Goal: Navigation & Orientation: Find specific page/section

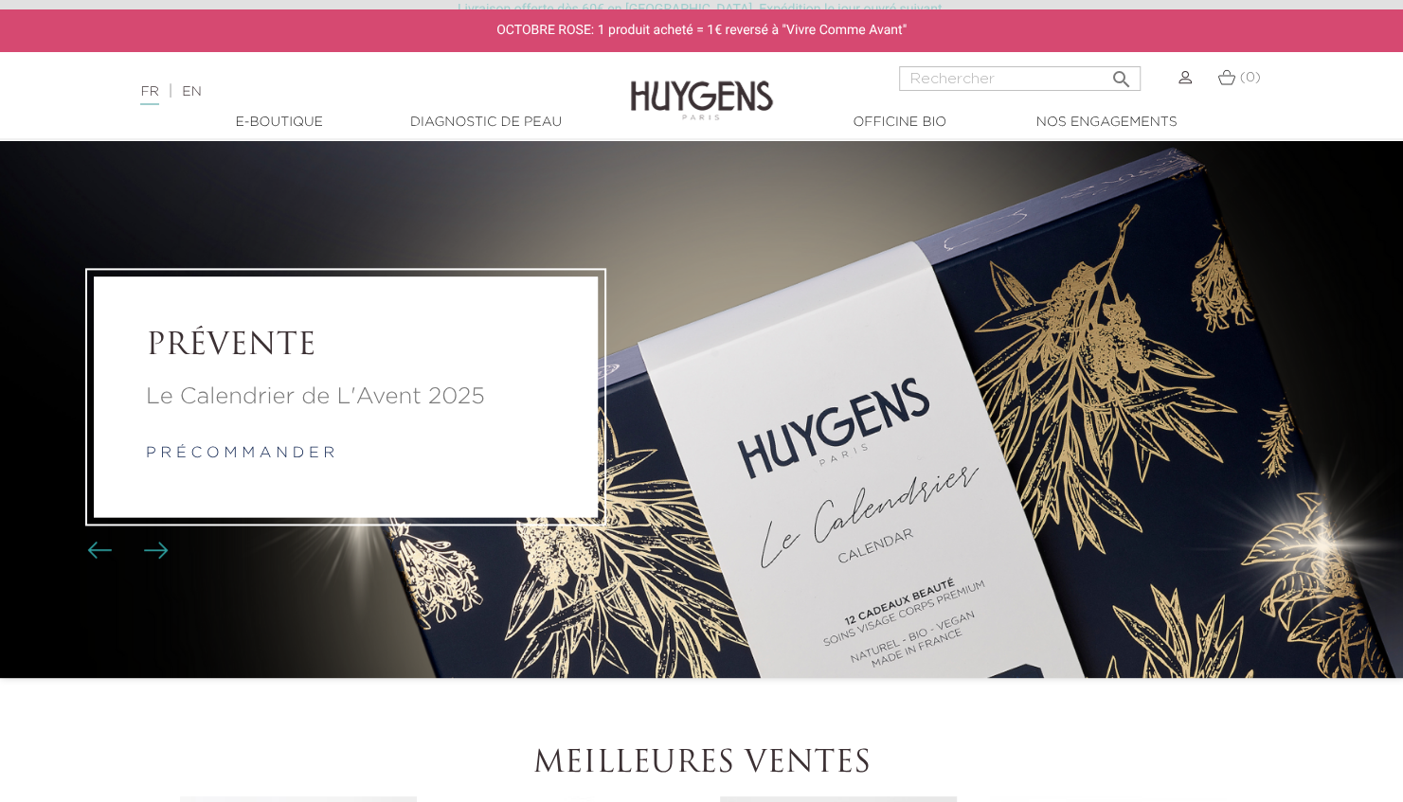
scroll to position [54, 0]
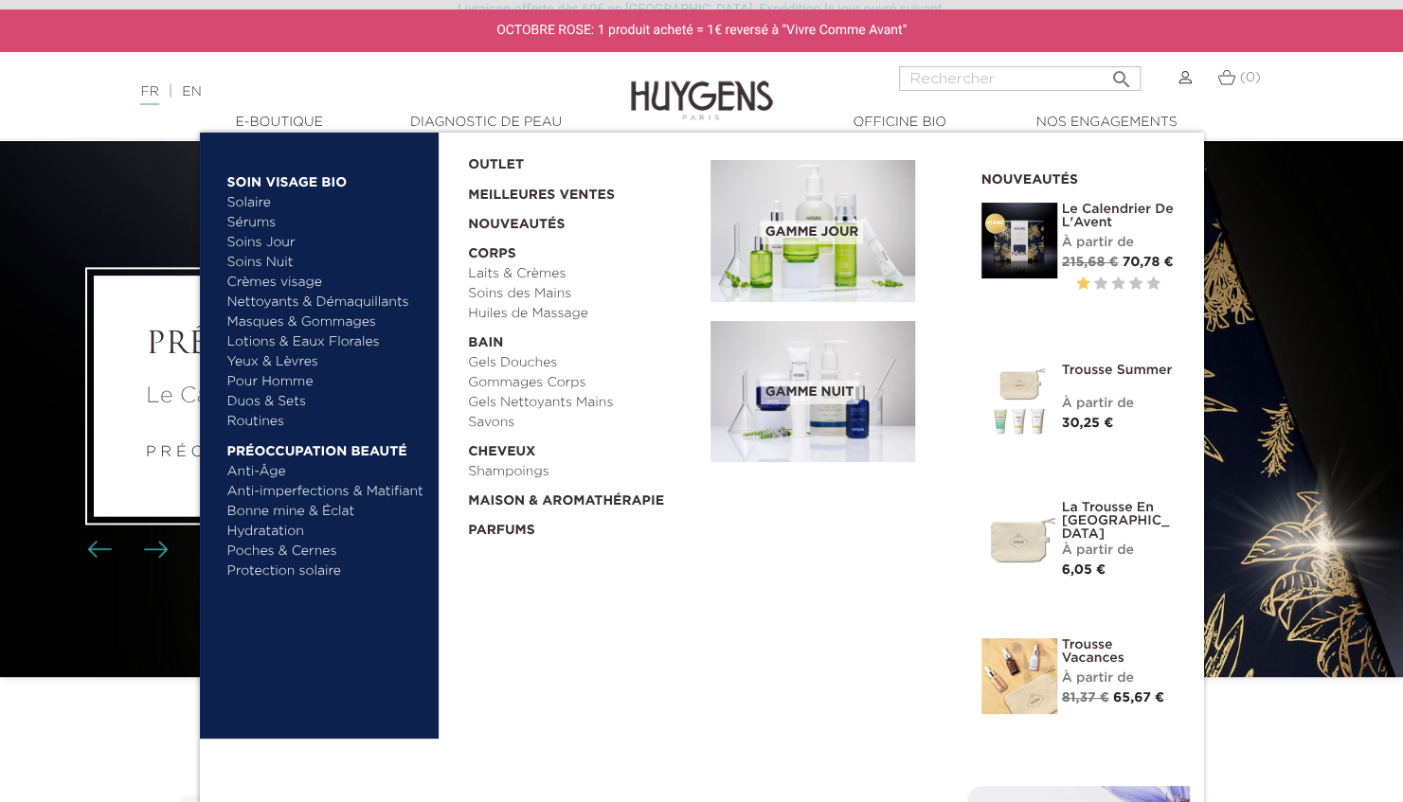
click at [323, 114] on link "  E-Boutique" at bounding box center [279, 123] width 189 height 20
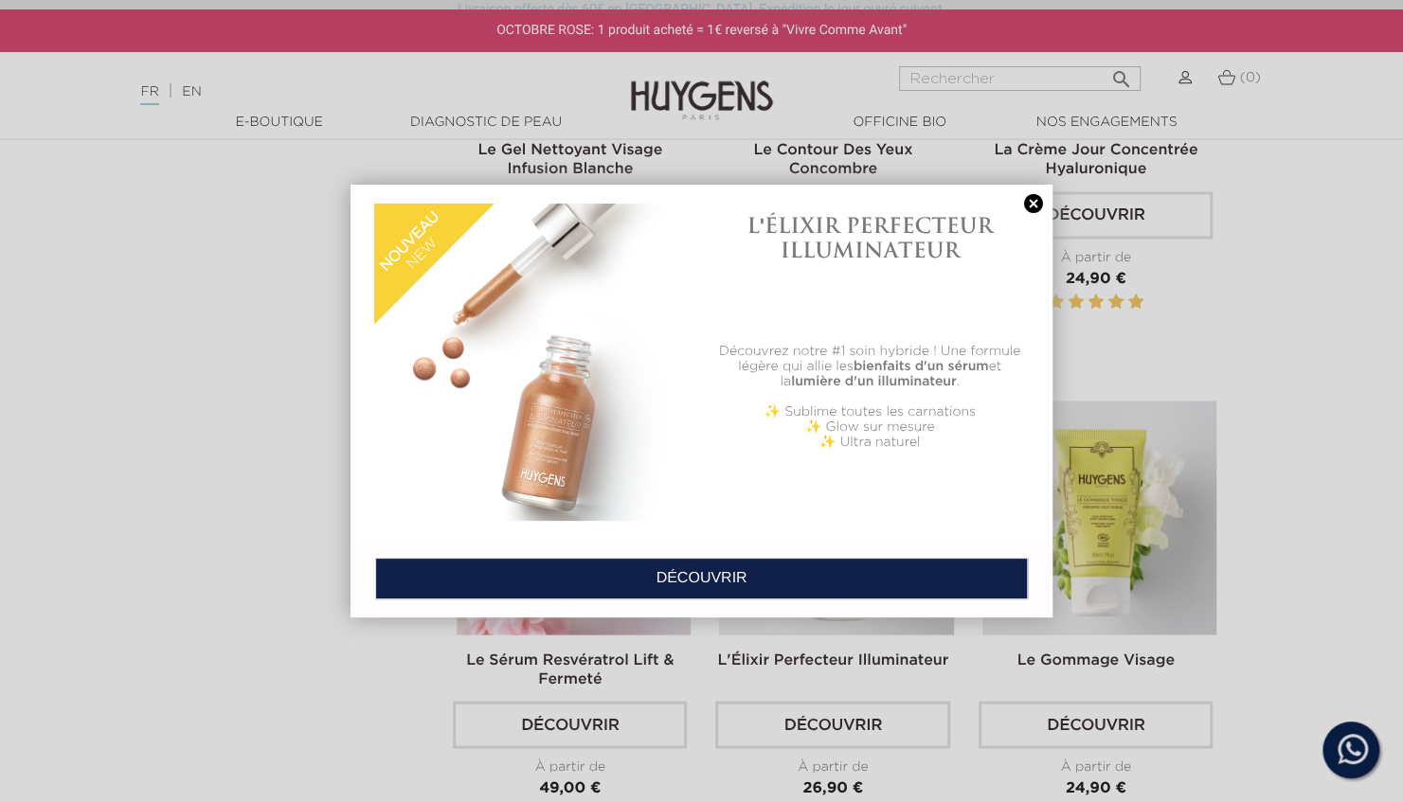
scroll to position [1880, 0]
click at [1036, 200] on link at bounding box center [1033, 204] width 27 height 20
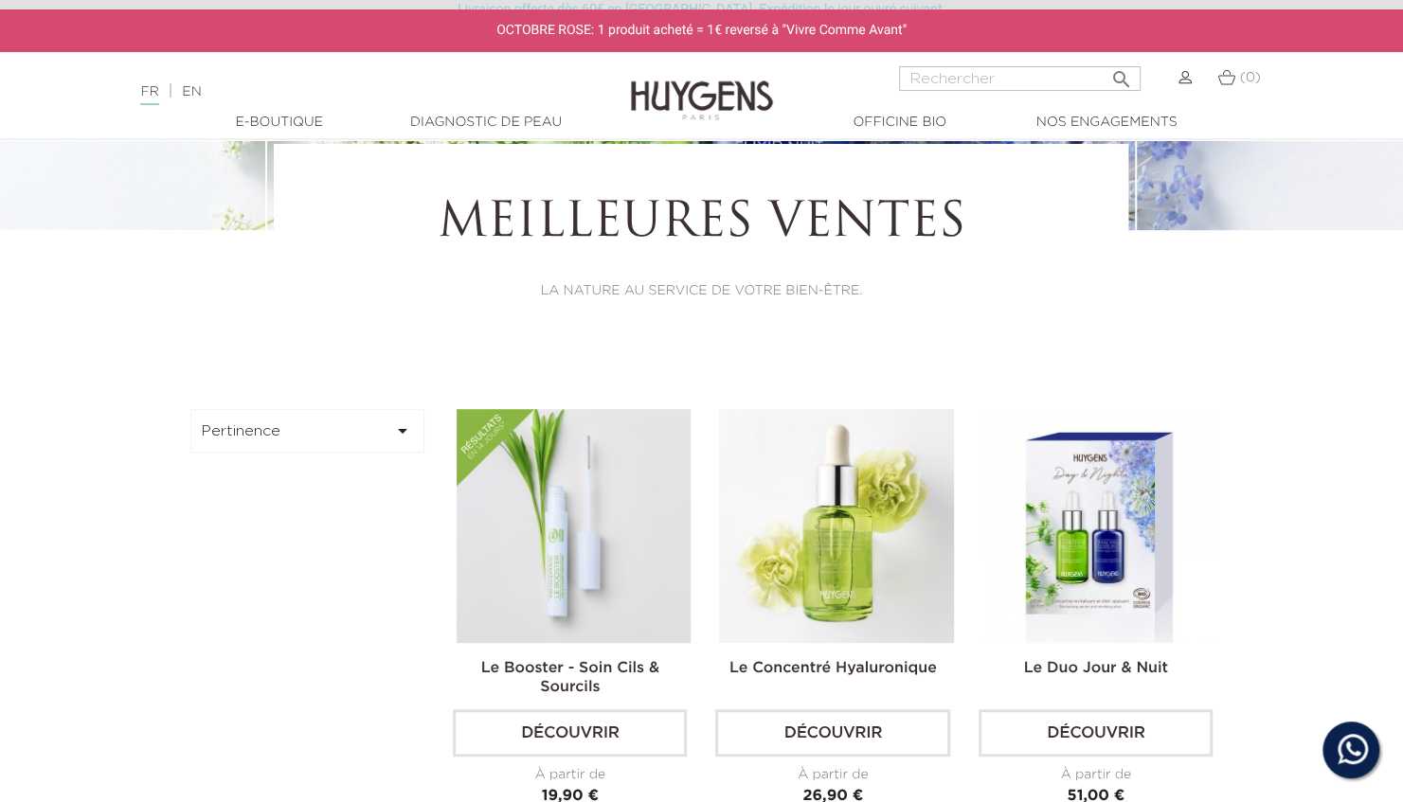
scroll to position [98, 0]
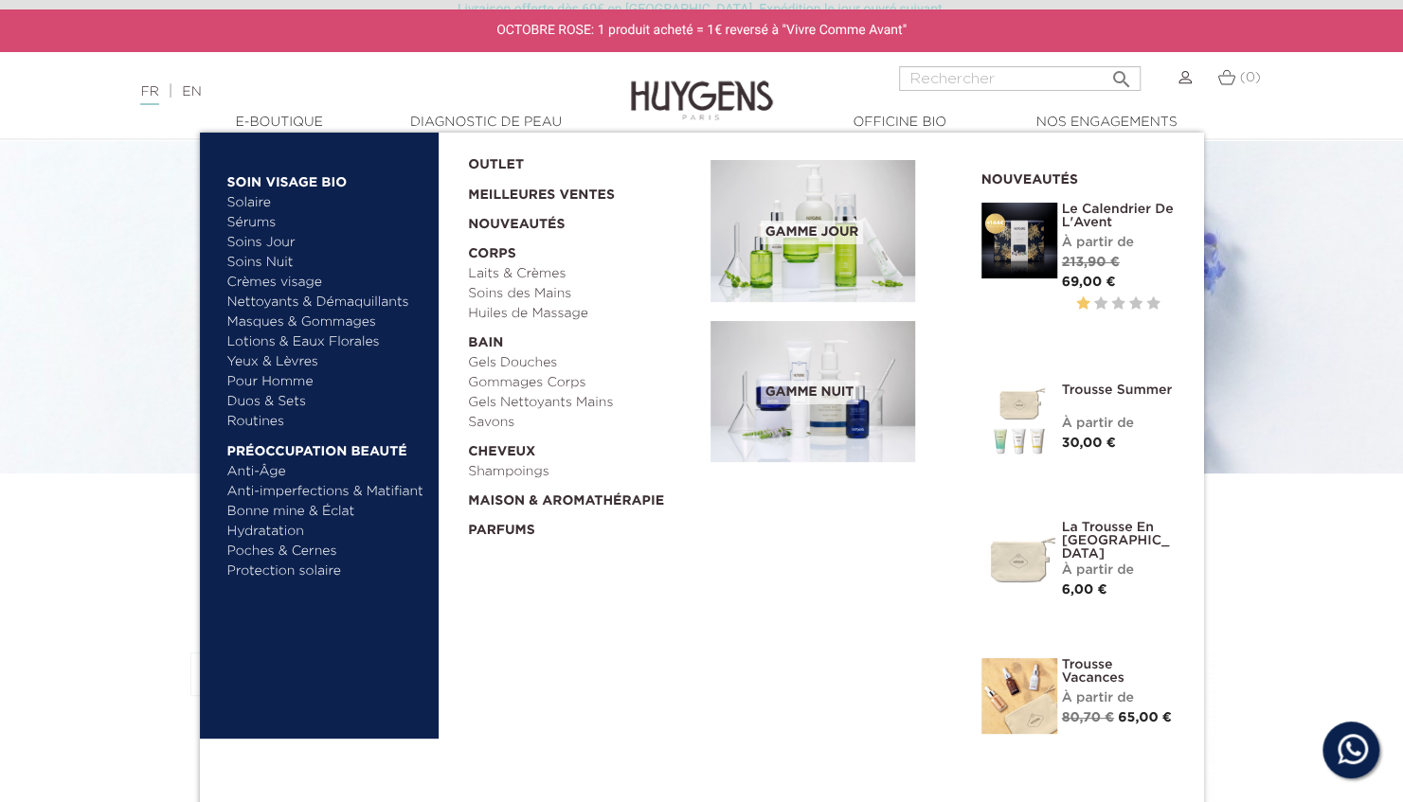
click at [516, 470] on link "Shampoings" at bounding box center [582, 472] width 229 height 20
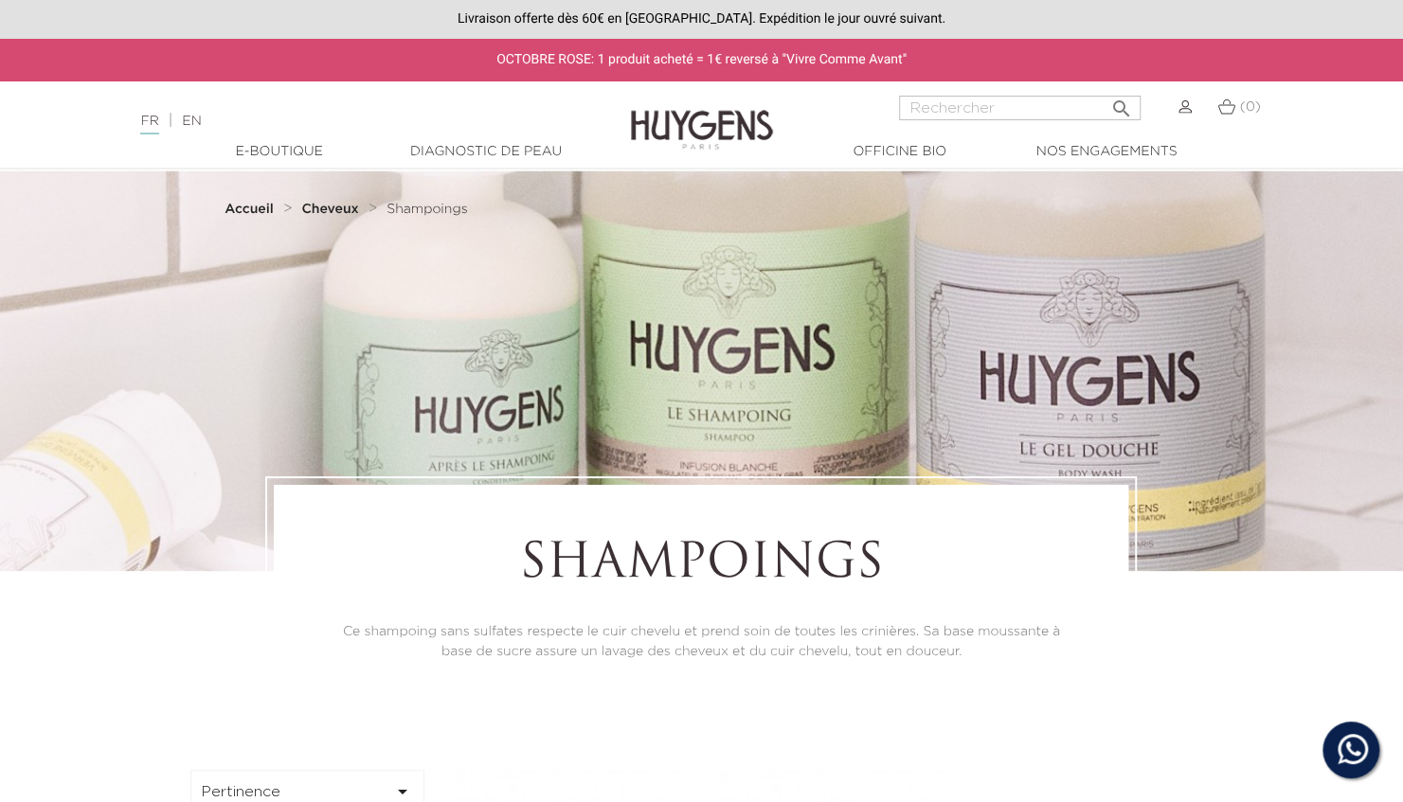
click at [765, 133] on img at bounding box center [702, 116] width 142 height 73
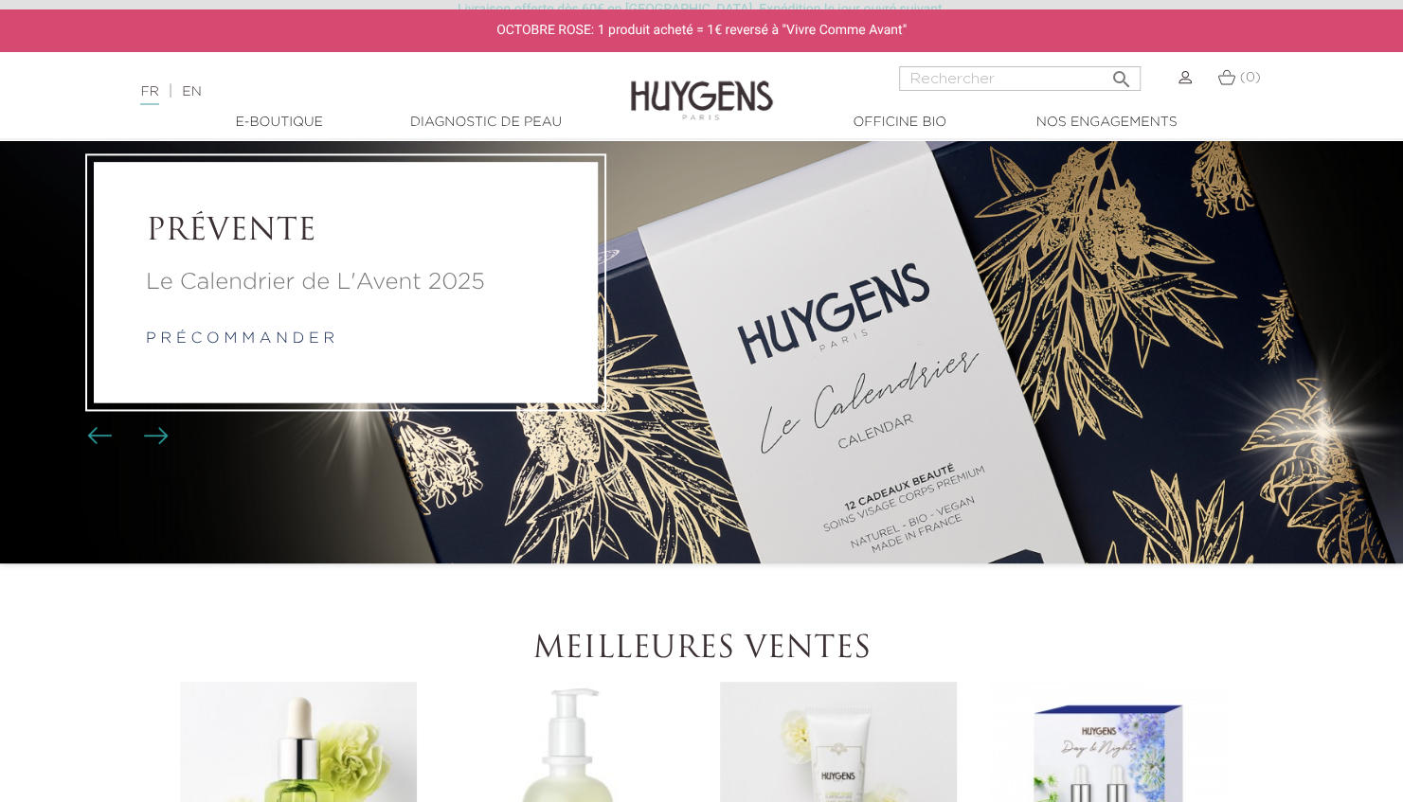
scroll to position [169, 0]
